Goal: Check status: Check status

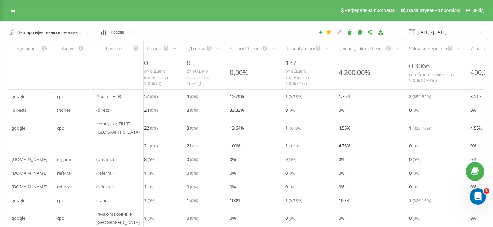
click at [434, 31] on input "[DATE] - [DATE]" at bounding box center [446, 32] width 83 height 13
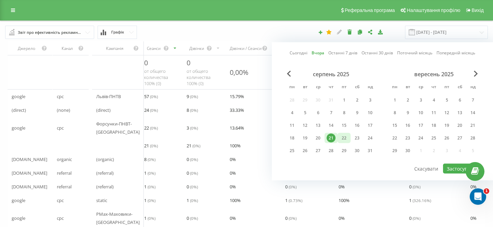
click at [346, 137] on div "22" at bounding box center [343, 138] width 9 height 9
click at [451, 168] on button "Застосувати" at bounding box center [461, 169] width 36 height 10
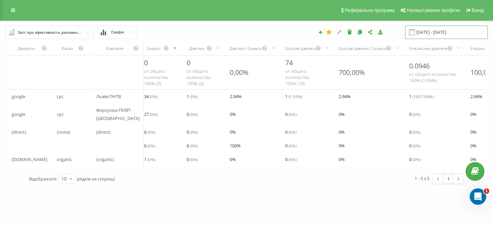
click at [442, 31] on input "[DATE] - [DATE]" at bounding box center [446, 32] width 83 height 13
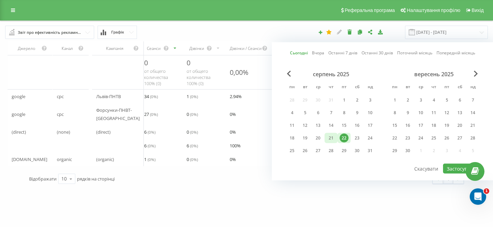
click at [336, 137] on div "21" at bounding box center [330, 138] width 13 height 10
click at [451, 168] on button "Застосувати" at bounding box center [461, 169] width 36 height 10
type input "[DATE] - [DATE]"
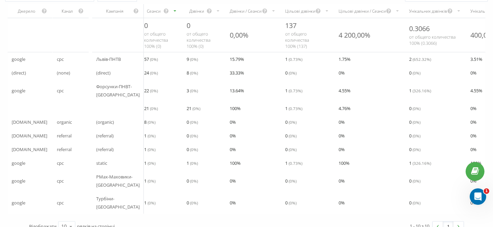
scroll to position [56, 0]
